Goal: Find specific page/section: Find specific page/section

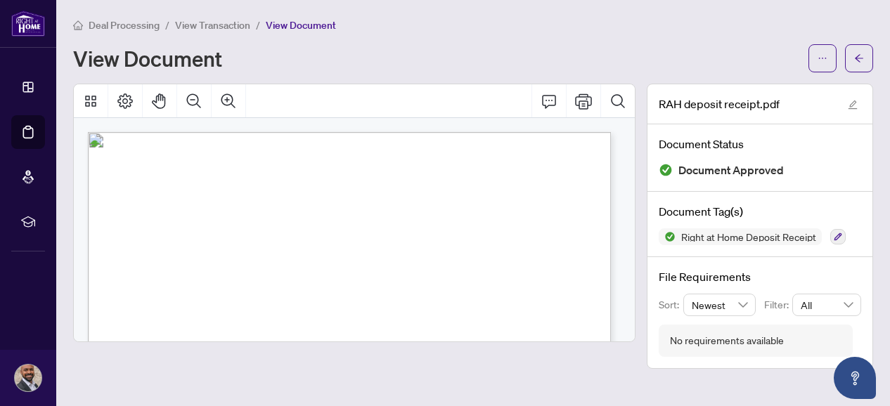
scroll to position [141, 0]
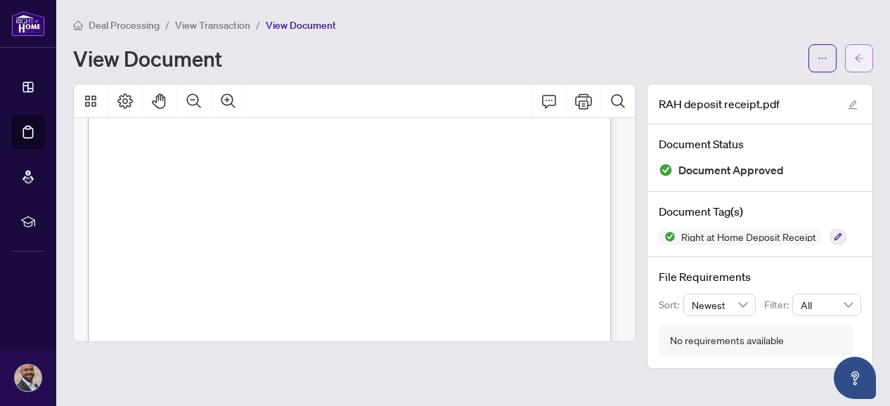
click at [855, 63] on span "button" at bounding box center [859, 58] width 10 height 22
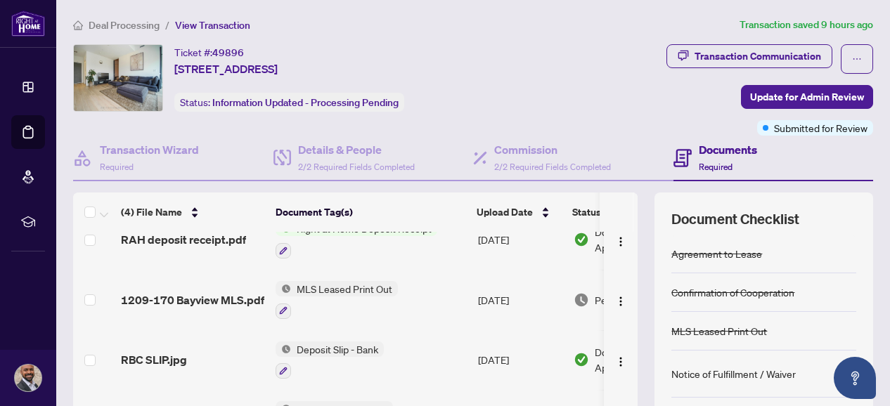
scroll to position [34, 0]
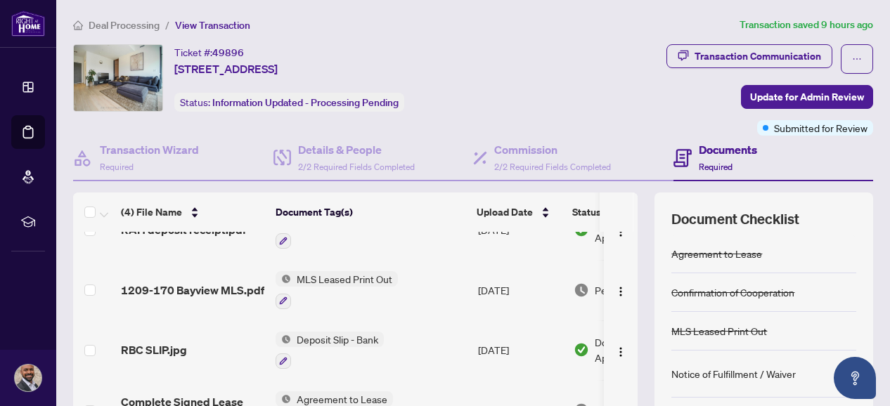
click at [135, 25] on span "Deal Processing" at bounding box center [124, 25] width 71 height 13
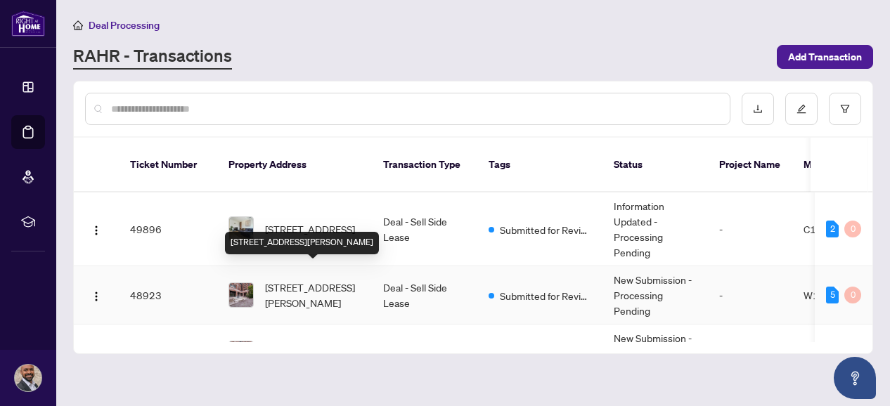
scroll to position [93, 0]
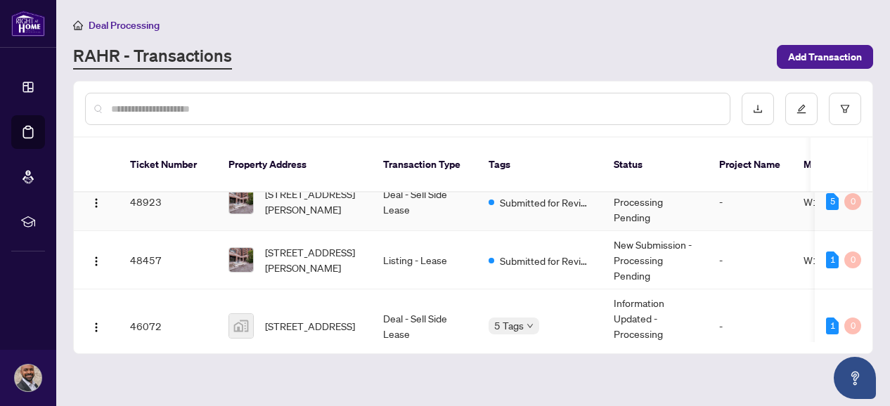
click at [326, 186] on span "[STREET_ADDRESS][PERSON_NAME]" at bounding box center [313, 201] width 96 height 31
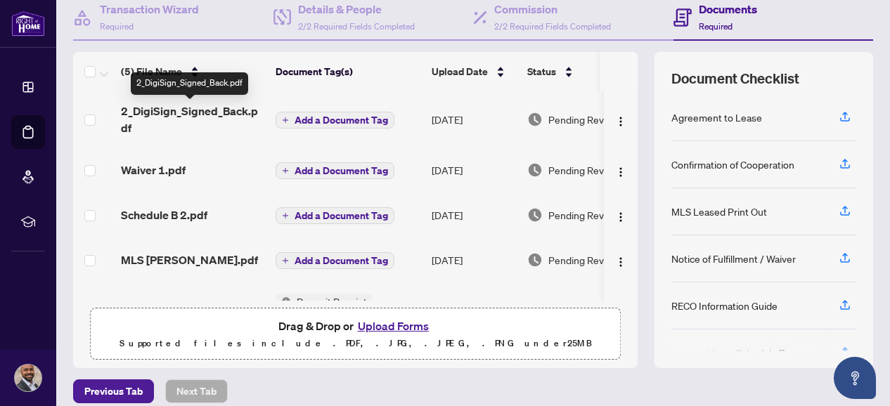
click at [172, 115] on span "2_DigiSign_Signed_Back.pdf" at bounding box center [192, 120] width 143 height 34
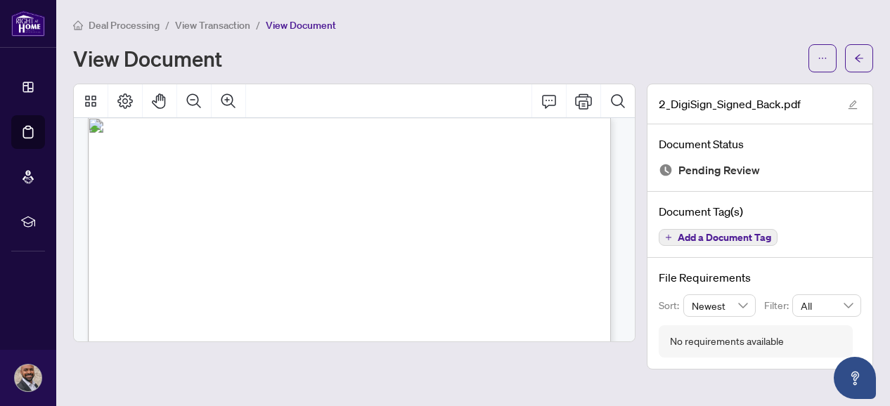
scroll to position [8340, 0]
